Goal: Communication & Community: Participate in discussion

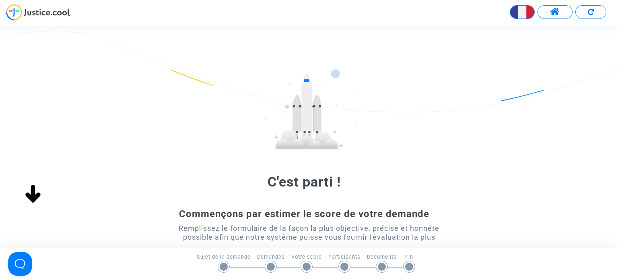
click at [551, 12] on span at bounding box center [555, 12] width 10 height 10
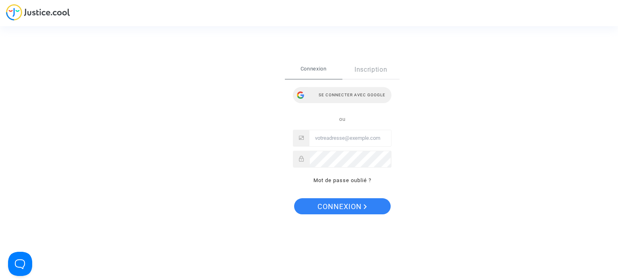
click at [330, 97] on div "Se connecter avec Google" at bounding box center [342, 95] width 99 height 16
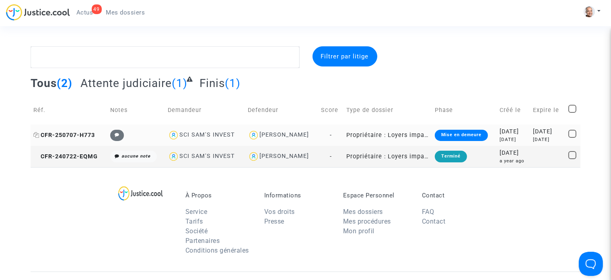
click at [57, 133] on span "CFR-250707-H773" at bounding box center [64, 135] width 62 height 7
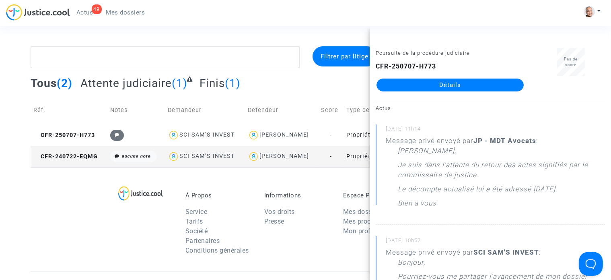
click at [404, 83] on link "Détails" at bounding box center [450, 84] width 147 height 13
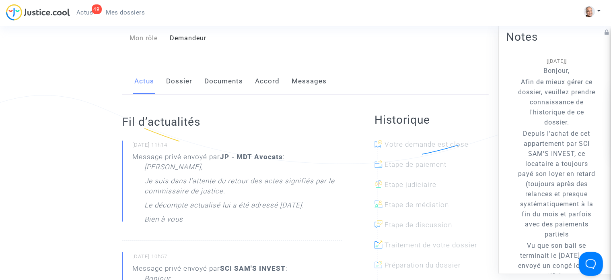
scroll to position [85, 0]
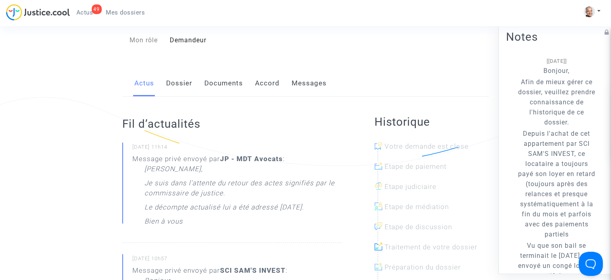
click at [299, 88] on link "Messages" at bounding box center [309, 83] width 35 height 27
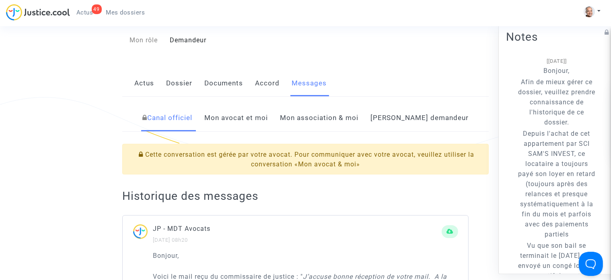
click at [266, 130] on link "Mon avocat et moi" at bounding box center [236, 118] width 64 height 27
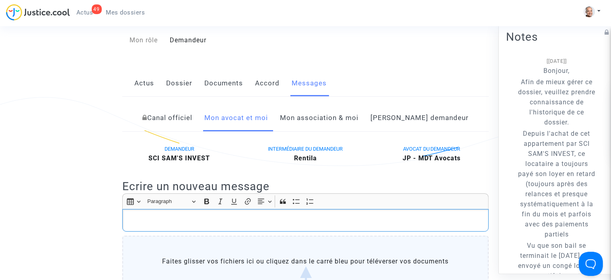
click at [240, 225] on p "Rich Text Editor, main" at bounding box center [306, 220] width 358 height 10
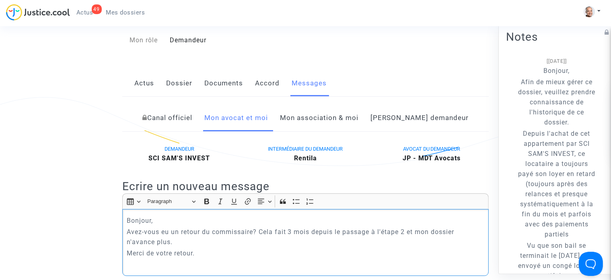
scroll to position [92, 0]
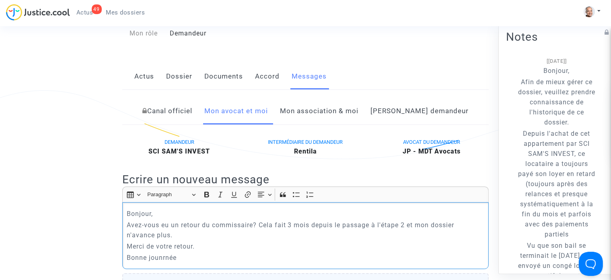
click at [162, 262] on p "Bonne jounrnée" at bounding box center [306, 257] width 358 height 10
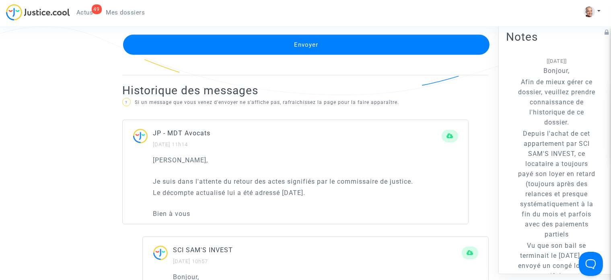
scroll to position [468, 0]
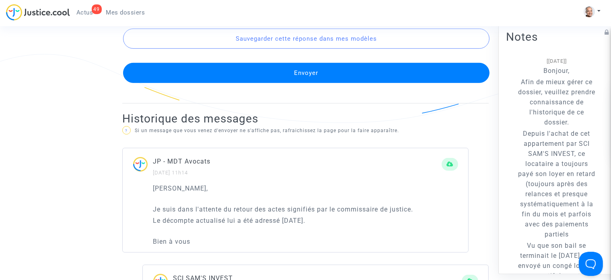
click at [322, 83] on button "Envoyer" at bounding box center [306, 73] width 367 height 20
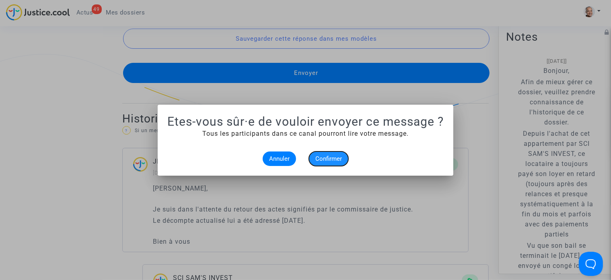
click at [324, 161] on span "Confirmer" at bounding box center [329, 158] width 27 height 7
